Goal: Task Accomplishment & Management: Complete application form

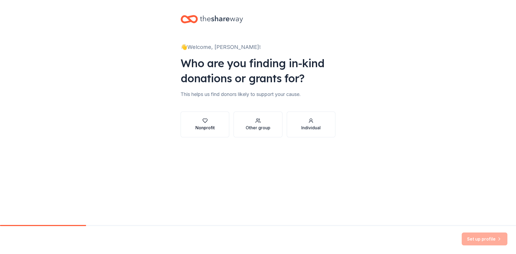
click at [202, 125] on div "Nonprofit" at bounding box center [204, 127] width 19 height 6
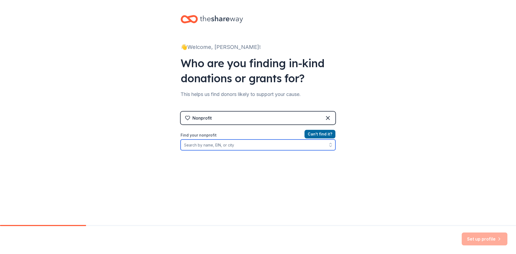
click at [187, 147] on input "Find your nonprofit" at bounding box center [257, 144] width 155 height 11
type input "[DEMOGRAPHIC_DATA]"
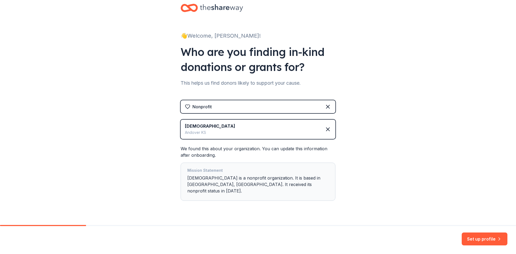
scroll to position [17, 0]
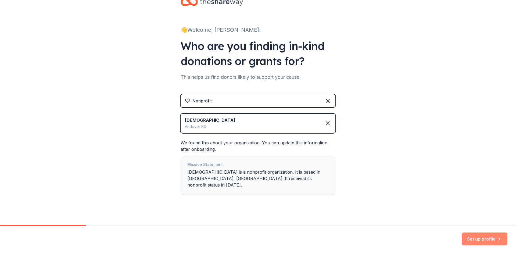
click at [482, 241] on button "Set up profile" at bounding box center [484, 238] width 46 height 13
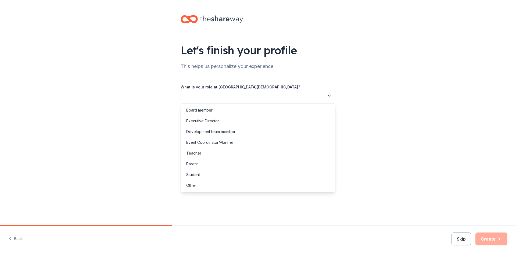
click at [203, 96] on button "button" at bounding box center [257, 95] width 155 height 11
click at [190, 187] on div "Other" at bounding box center [191, 185] width 10 height 6
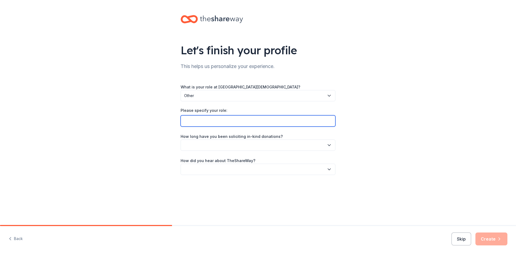
click at [212, 122] on input "Please specify your role:" at bounding box center [257, 120] width 155 height 11
type input "Office Administrator"
click at [217, 144] on button "button" at bounding box center [257, 144] width 155 height 11
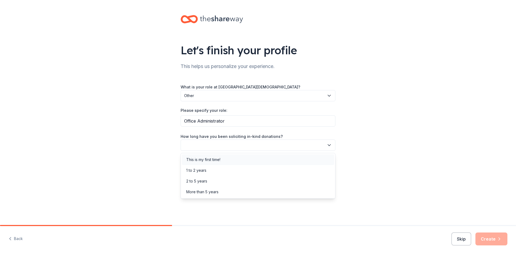
click at [214, 156] on div "This is my first time!" at bounding box center [203, 159] width 34 height 6
click at [215, 166] on button "button" at bounding box center [257, 169] width 155 height 11
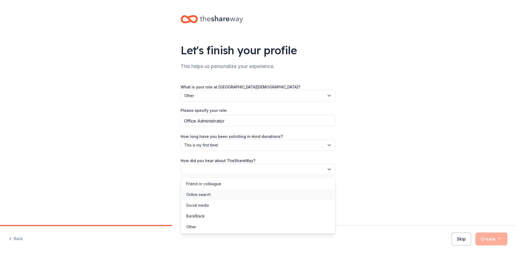
click at [197, 195] on div "Online search" at bounding box center [198, 194] width 24 height 6
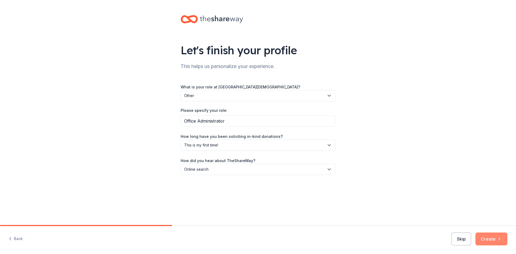
click at [493, 238] on button "Create" at bounding box center [491, 238] width 32 height 13
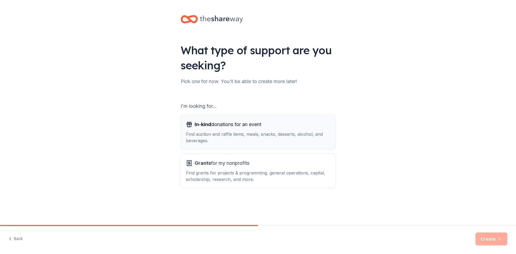
click at [240, 131] on div "Find auction and raffle items, meals, snacks, desserts, alcohol, and beverages." at bounding box center [258, 137] width 144 height 13
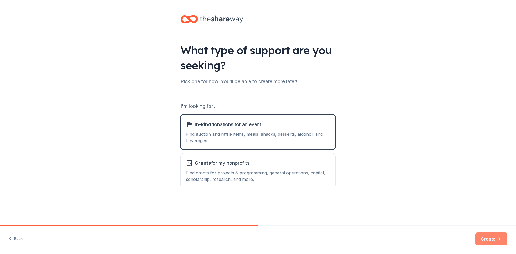
click at [485, 237] on button "Create" at bounding box center [491, 238] width 32 height 13
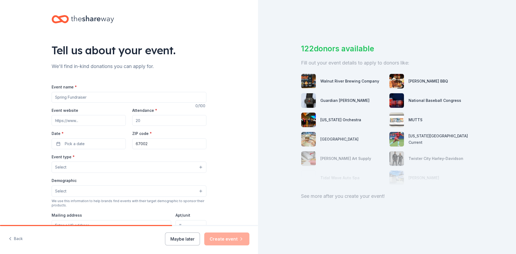
click at [74, 96] on input "Event name *" at bounding box center [129, 97] width 155 height 11
type input "Night To Shine ([PERSON_NAME] Foundation)"
click at [63, 121] on input "Event website" at bounding box center [89, 120] width 74 height 11
paste input "[URL][DOMAIN_NAME]"
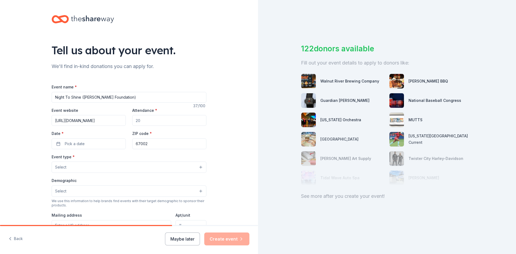
type input "[URL][DOMAIN_NAME]"
drag, startPoint x: 143, startPoint y: 120, endPoint x: 126, endPoint y: 120, distance: 16.1
click at [126, 120] on div "Event website [URL][DOMAIN_NAME] Attendance * Date * Pick a date ZIP code * 670…" at bounding box center [129, 128] width 155 height 42
click at [139, 121] on input "Attendance *" at bounding box center [169, 120] width 74 height 11
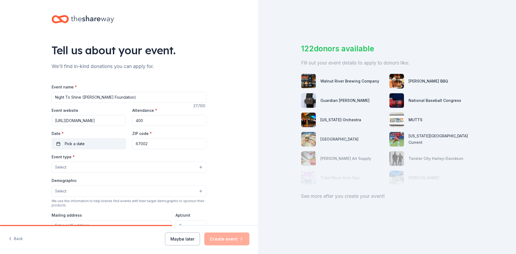
type input "400"
click at [85, 145] on button "Pick a date" at bounding box center [89, 143] width 74 height 11
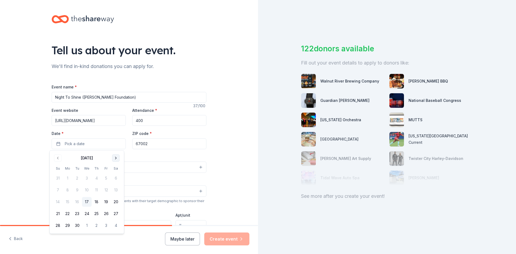
click at [117, 160] on button "Go to next month" at bounding box center [116, 158] width 8 height 8
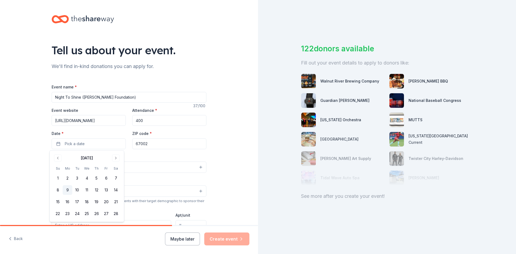
click at [66, 189] on button "9" at bounding box center [68, 190] width 10 height 10
click at [153, 143] on input "67002" at bounding box center [169, 143] width 74 height 11
click at [73, 166] on button "Select" at bounding box center [129, 166] width 155 height 11
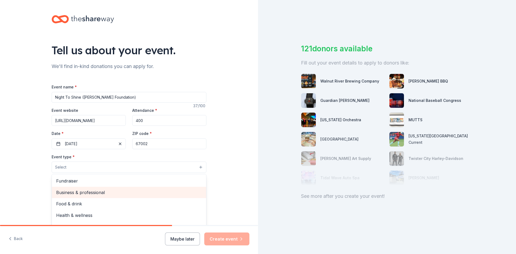
scroll to position [18, 0]
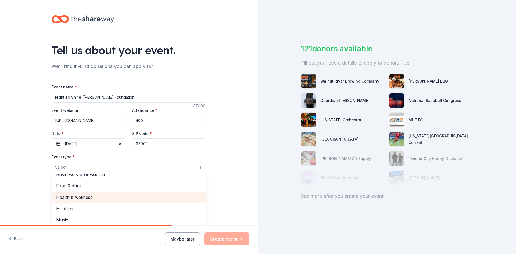
click at [125, 200] on span "Health & wellness" at bounding box center [129, 197] width 146 height 7
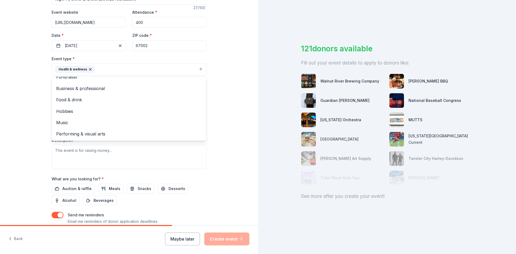
scroll to position [107, 0]
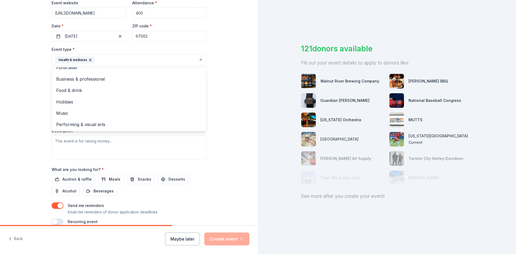
click at [234, 165] on div "Tell us about your event. We'll find in-kind donations you can apply for. Event…" at bounding box center [129, 72] width 258 height 358
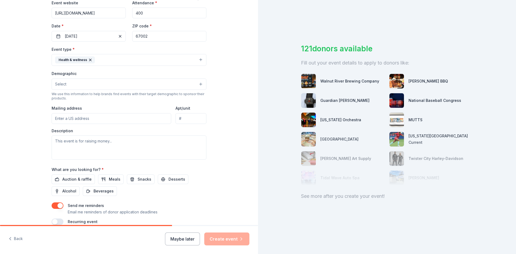
click at [75, 133] on div "Description" at bounding box center [129, 144] width 155 height 32
click at [75, 139] on textarea at bounding box center [129, 147] width 155 height 24
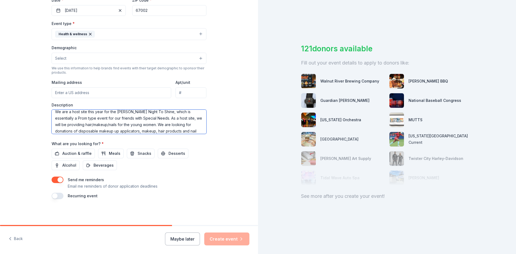
scroll to position [0, 0]
click at [121, 128] on textarea "We are a host site this year for the [PERSON_NAME] Night To Shine, which is ess…" at bounding box center [129, 122] width 155 height 24
click at [173, 129] on textarea "We are a host site this year for the [PERSON_NAME] Night To Shine, which is ess…" at bounding box center [129, 122] width 155 height 24
click at [165, 123] on textarea "We are a host site this year for the [PERSON_NAME] Night To Shine, which is ess…" at bounding box center [129, 122] width 155 height 24
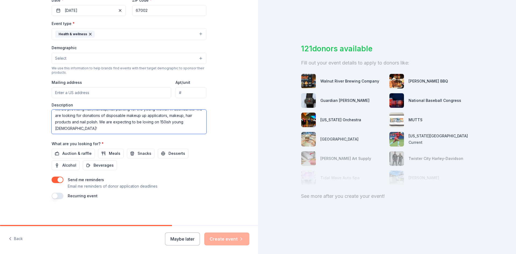
scroll to position [19, 0]
click at [67, 154] on span "Auction & raffle" at bounding box center [76, 153] width 29 height 6
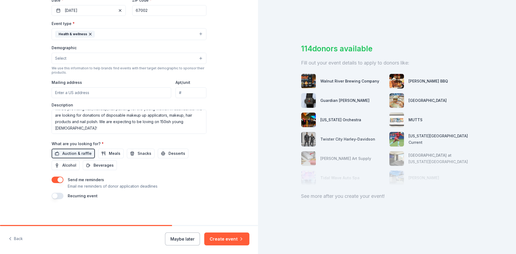
click at [332, 199] on div "See more after you create your event!" at bounding box center [387, 196] width 172 height 9
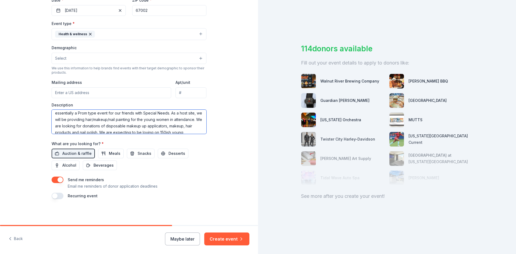
scroll to position [0, 0]
click at [64, 115] on textarea "We are a host site this year for the [PERSON_NAME] Night To Shine, which is ess…" at bounding box center [129, 122] width 155 height 24
click at [69, 115] on textarea "We are a host site this year for the [PERSON_NAME] Night To Shine, which is ess…" at bounding box center [129, 122] width 155 height 24
click at [119, 129] on textarea "Our [DEMOGRAPHIC_DATA] gets the privilege of being a host site this year for th…" at bounding box center [129, 122] width 155 height 24
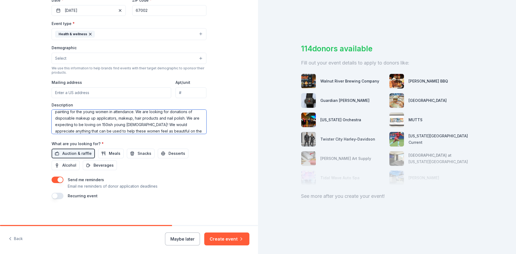
scroll to position [29, 0]
type textarea "Our [DEMOGRAPHIC_DATA] gets the privilege of being a host site this year for th…"
click at [216, 242] on button "Create event" at bounding box center [226, 238] width 45 height 13
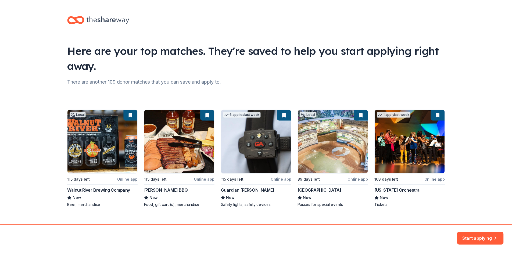
scroll to position [9, 0]
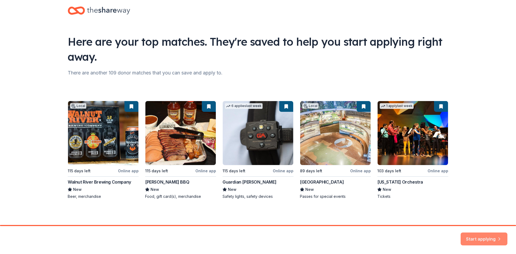
click at [476, 234] on button "Start applying" at bounding box center [483, 235] width 47 height 13
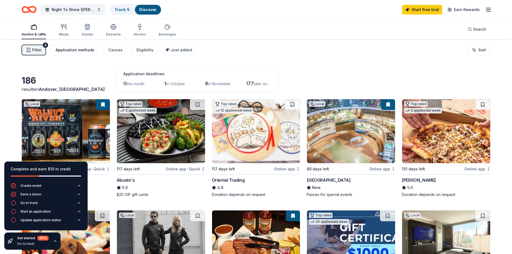
click at [74, 49] on div "Application methods" at bounding box center [75, 50] width 39 height 6
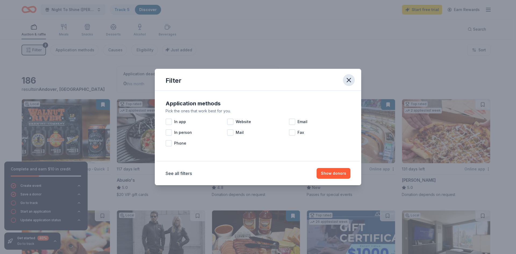
click at [347, 81] on icon "button" at bounding box center [349, 80] width 8 height 8
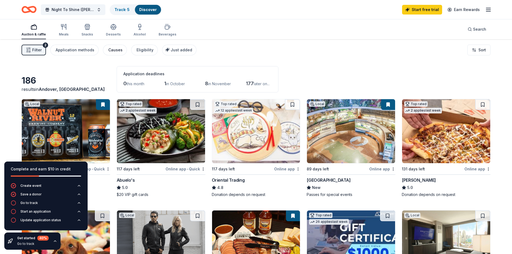
click at [104, 50] on button "Causes" at bounding box center [115, 50] width 24 height 11
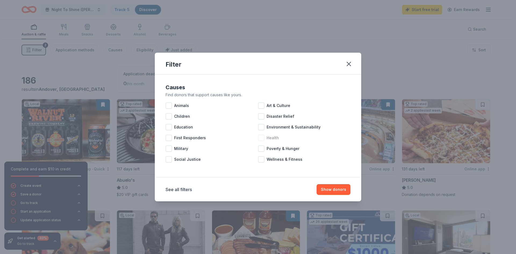
click at [261, 138] on div at bounding box center [261, 138] width 6 height 6
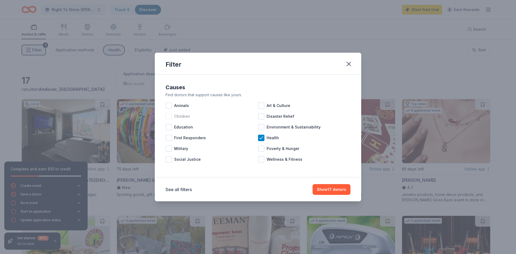
click at [169, 117] on div at bounding box center [168, 116] width 6 height 6
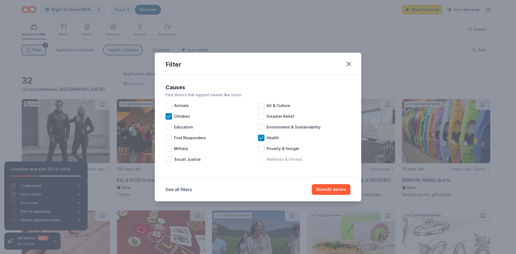
click at [260, 160] on div at bounding box center [261, 159] width 6 height 6
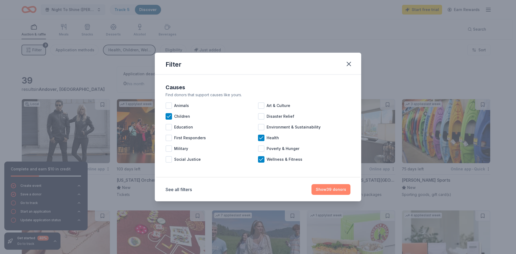
click at [332, 191] on button "Show 39 donors" at bounding box center [330, 189] width 39 height 11
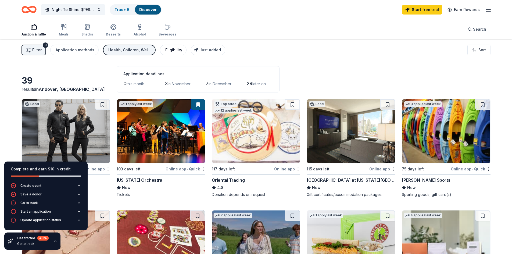
click at [178, 47] on div "Eligibility" at bounding box center [173, 50] width 17 height 6
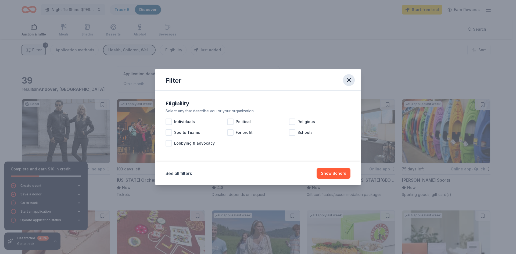
click at [347, 82] on icon "button" at bounding box center [349, 80] width 4 height 4
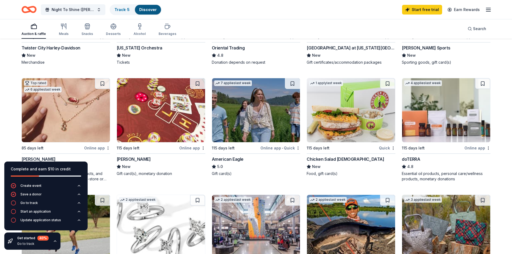
scroll to position [161, 0]
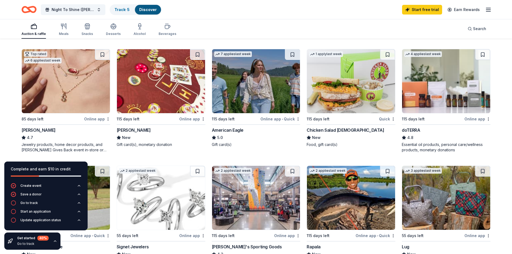
click at [448, 79] on img at bounding box center [446, 81] width 88 height 64
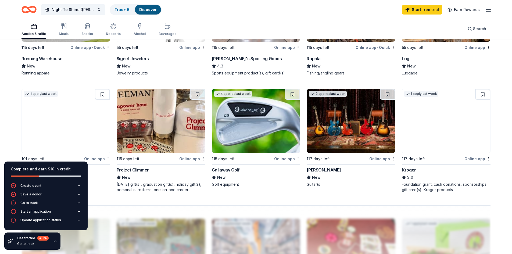
scroll to position [376, 0]
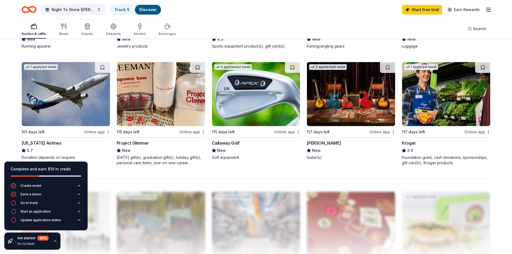
click at [154, 88] on img at bounding box center [161, 94] width 88 height 64
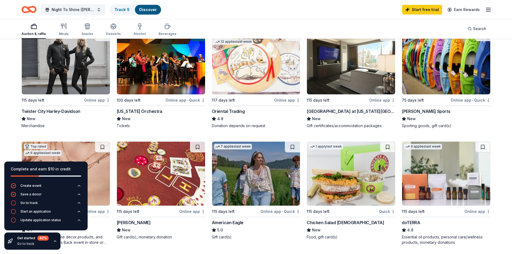
scroll to position [0, 0]
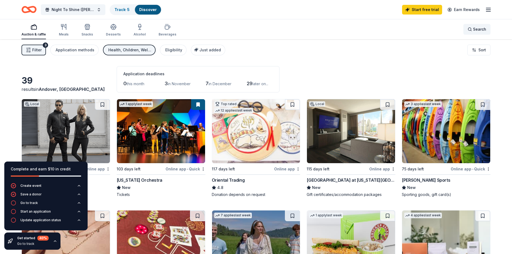
click at [477, 30] on span "Search" at bounding box center [479, 29] width 13 height 6
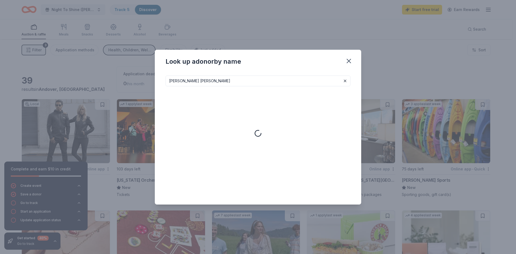
type input "[PERSON_NAME] [PERSON_NAME]"
click at [347, 61] on icon "button" at bounding box center [349, 61] width 8 height 8
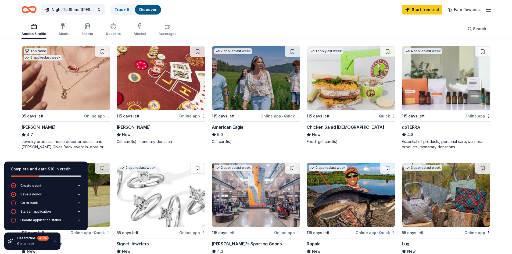
scroll to position [161, 0]
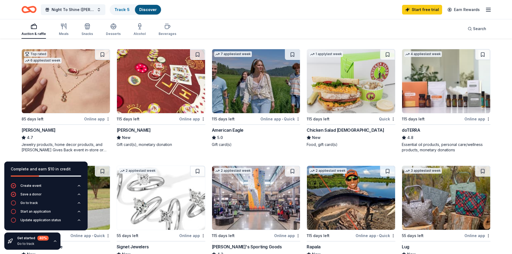
click at [78, 67] on img at bounding box center [66, 81] width 88 height 64
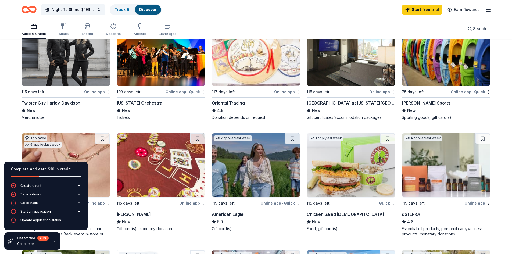
scroll to position [0, 0]
